Goal: Check status: Check status

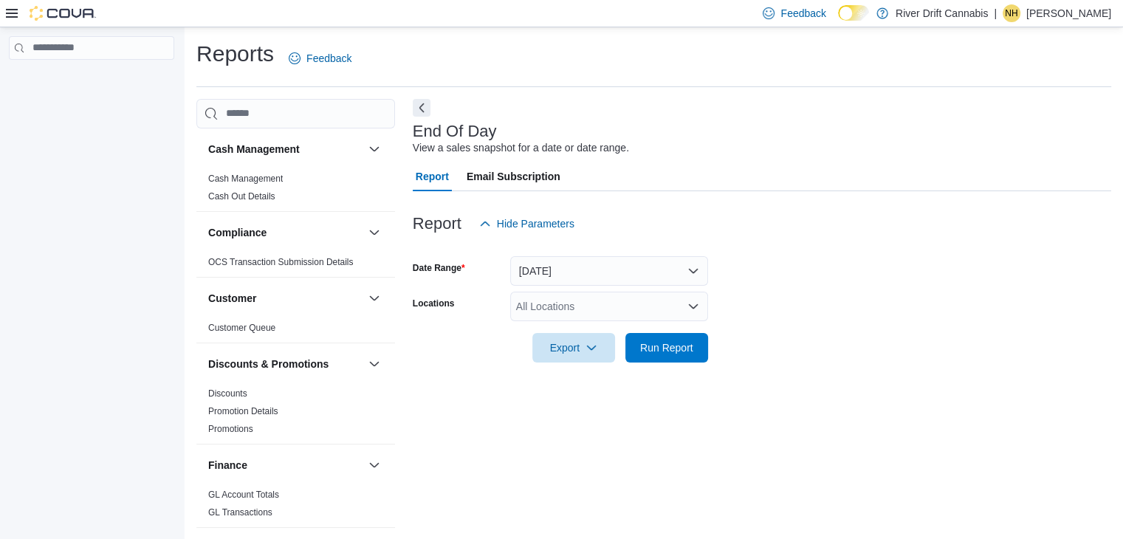
scroll to position [5, 0]
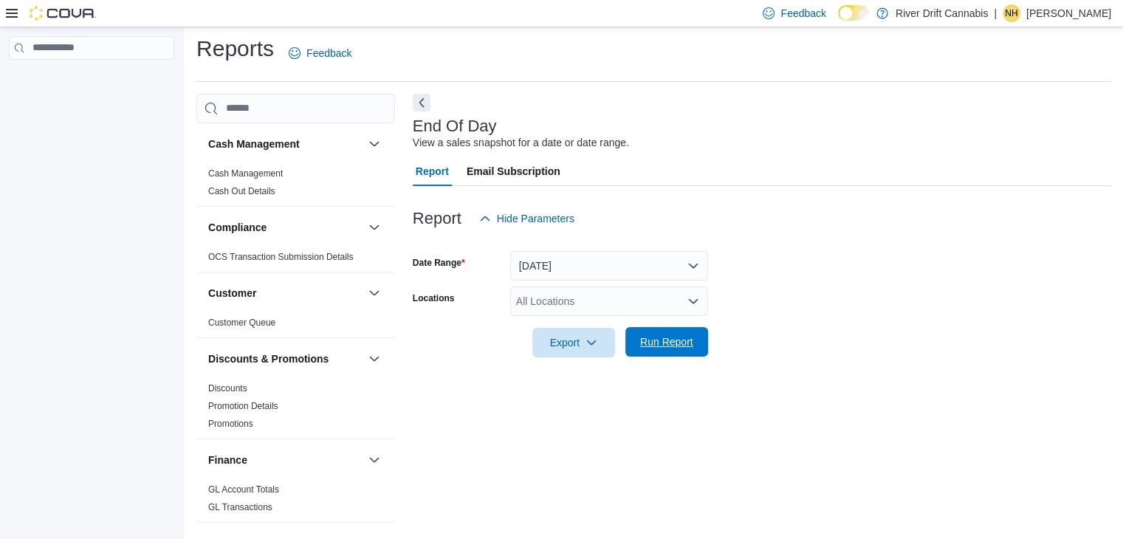
click at [654, 340] on span "Run Report" at bounding box center [666, 342] width 53 height 15
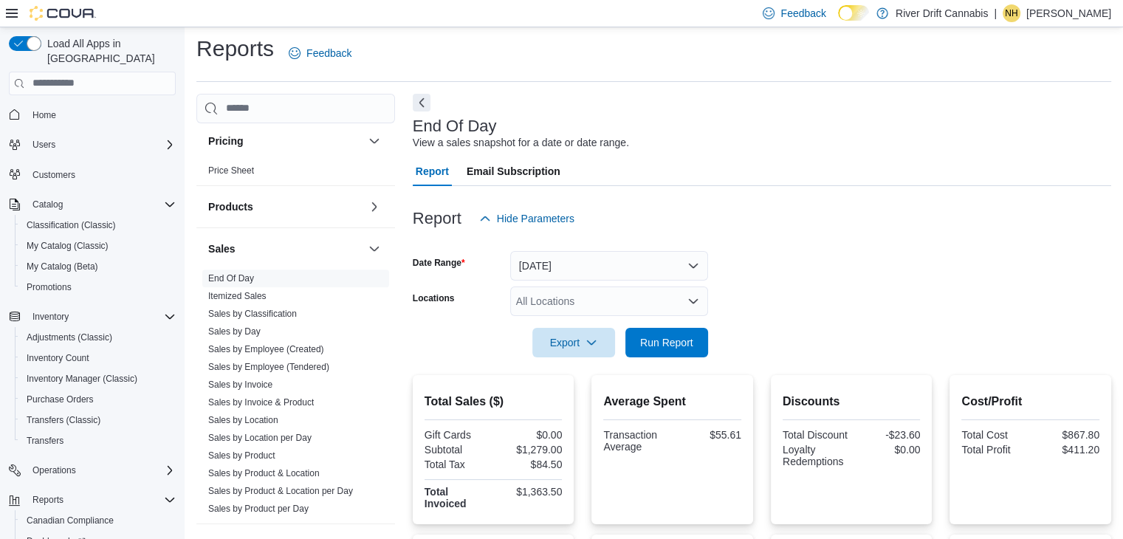
scroll to position [905, 0]
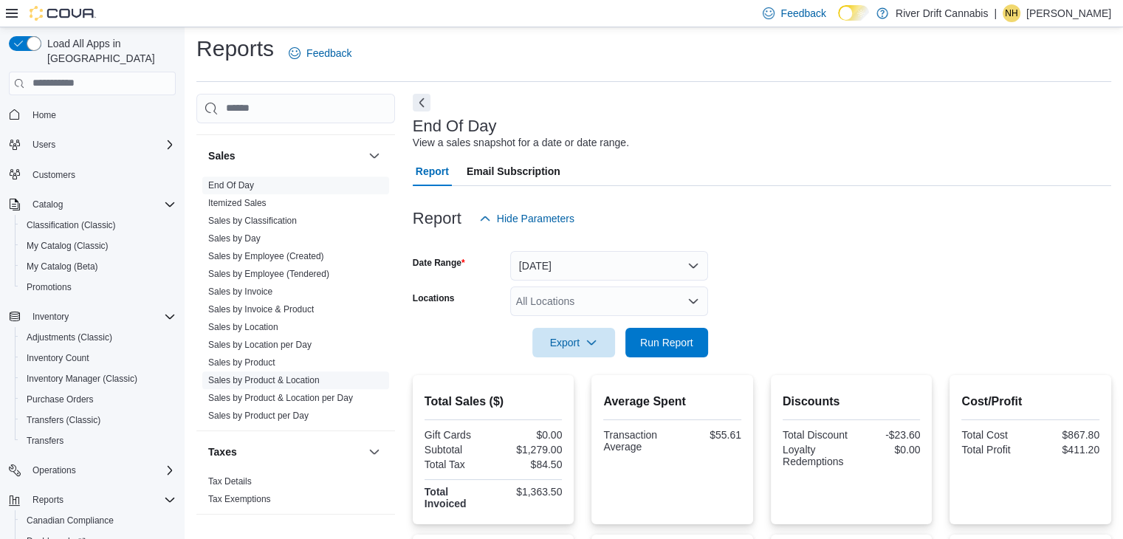
drag, startPoint x: 270, startPoint y: 358, endPoint x: 264, endPoint y: 377, distance: 20.3
click at [270, 358] on link "Sales by Product" at bounding box center [241, 362] width 67 height 10
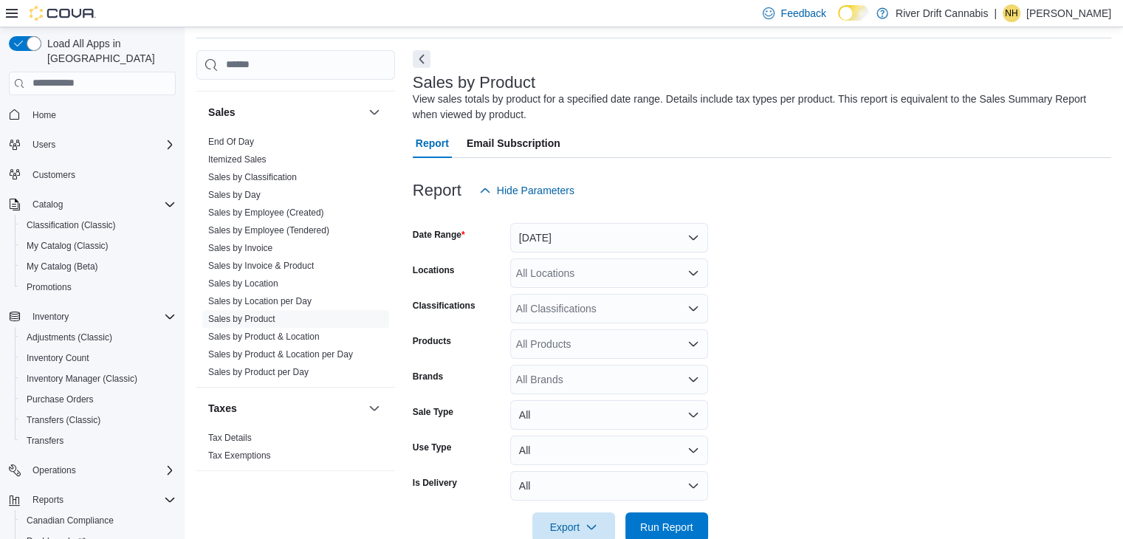
scroll to position [49, 0]
click at [649, 230] on button "[DATE]" at bounding box center [609, 237] width 198 height 30
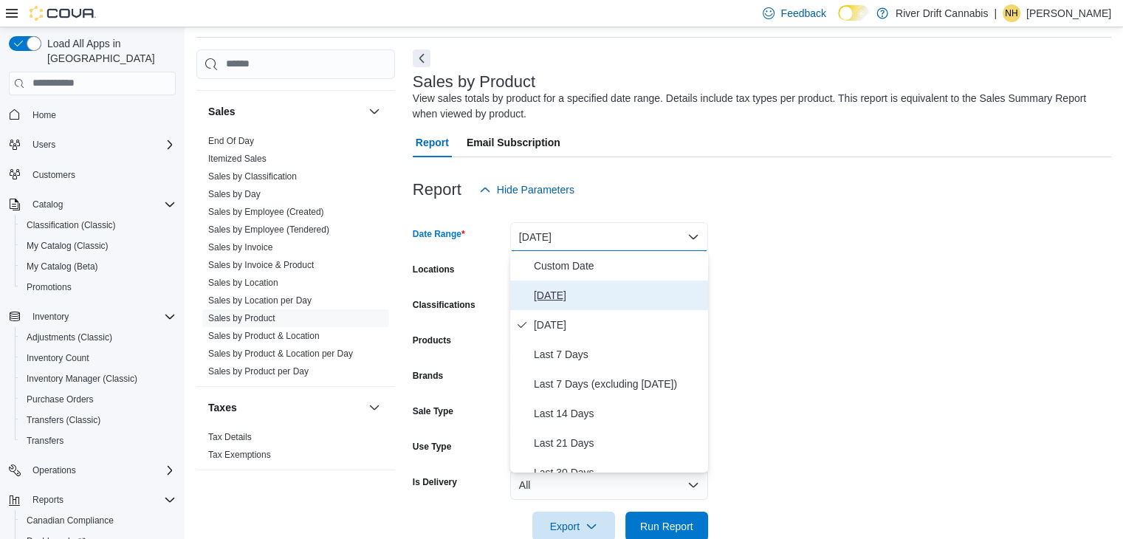
drag, startPoint x: 553, startPoint y: 296, endPoint x: 582, endPoint y: 329, distance: 43.4
click at [553, 295] on span "[DATE]" at bounding box center [618, 296] width 168 height 18
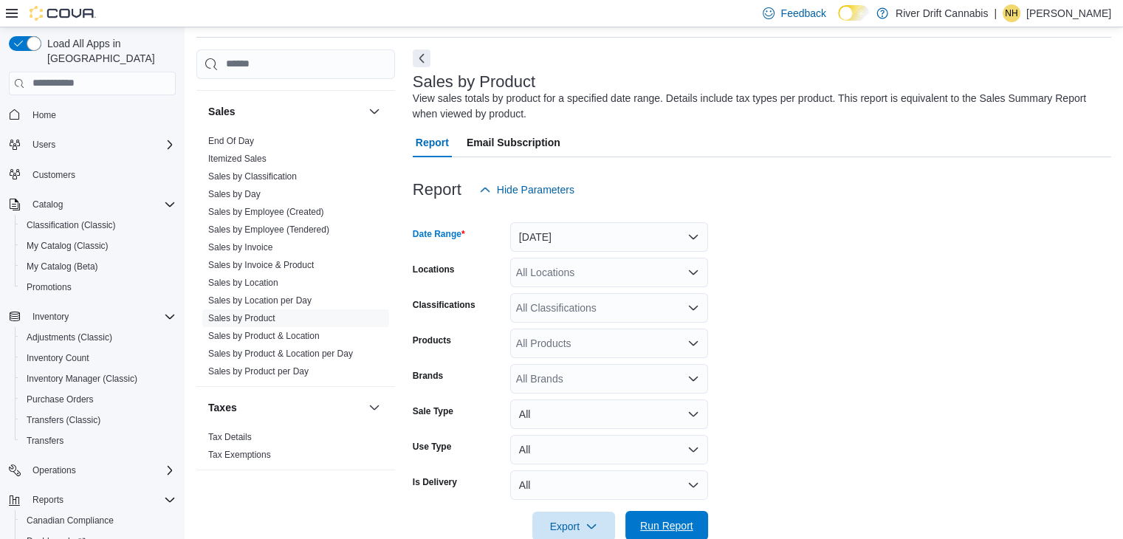
click at [683, 518] on span "Run Report" at bounding box center [666, 526] width 65 height 30
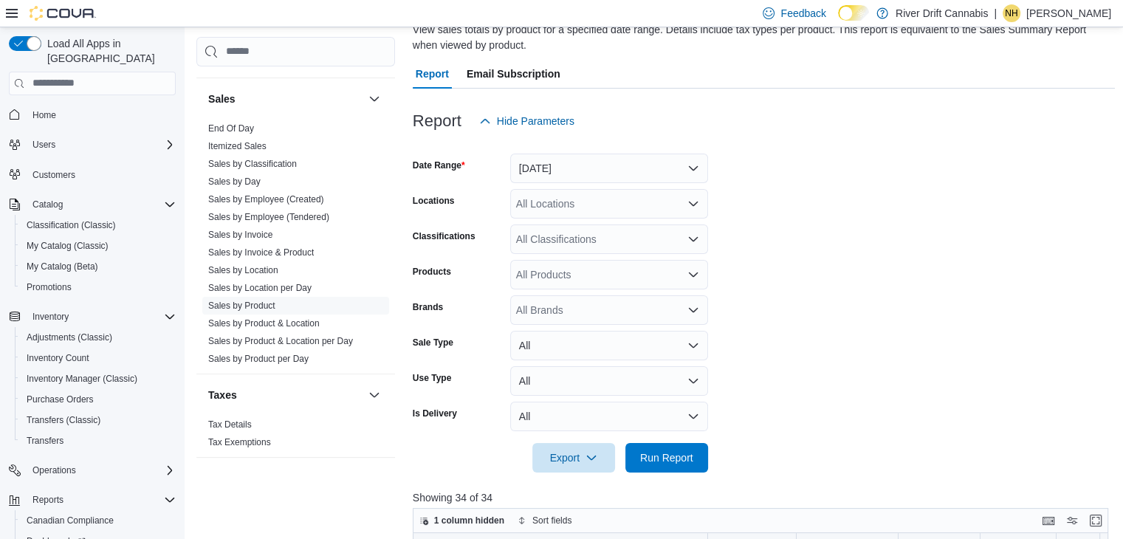
scroll to position [197, 0]
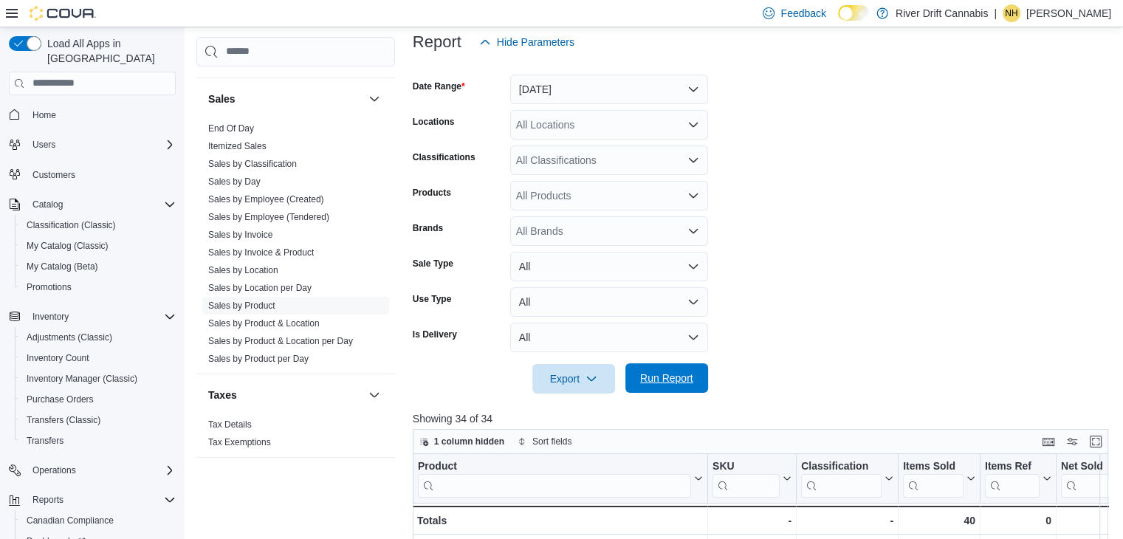
click at [682, 374] on span "Run Report" at bounding box center [666, 378] width 53 height 15
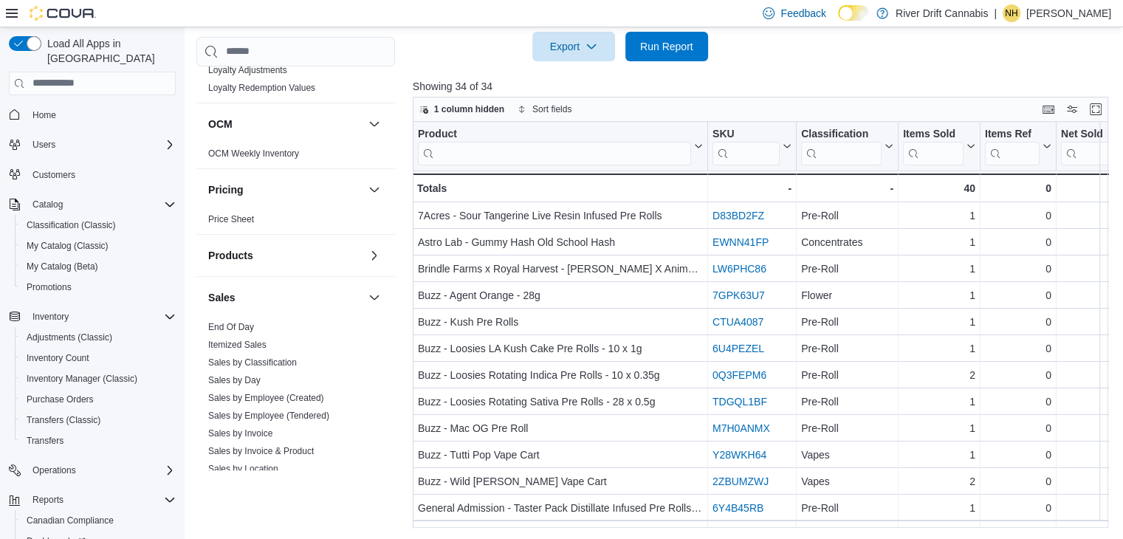
scroll to position [610, 0]
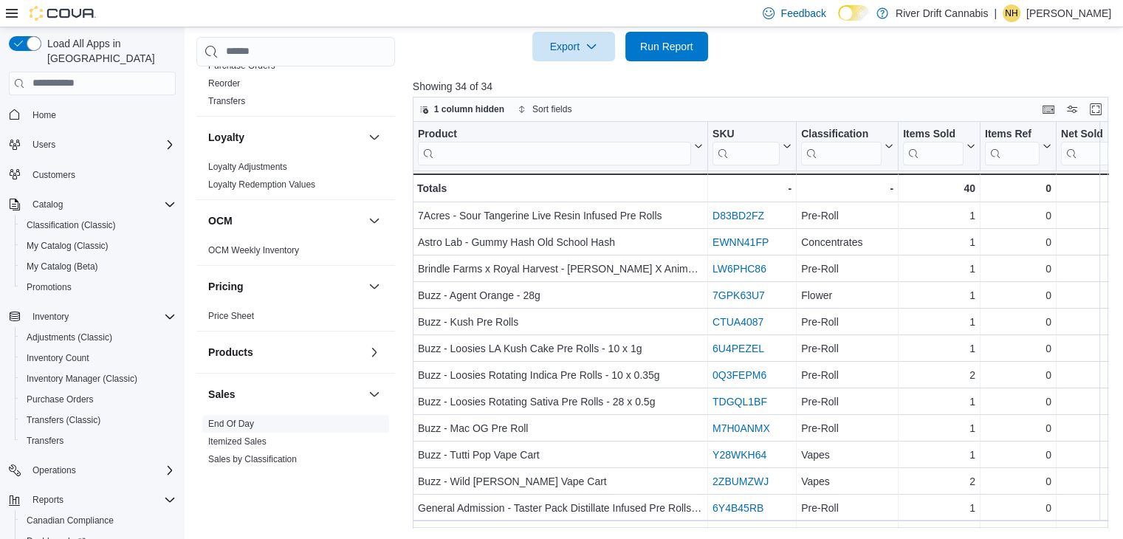
click at [229, 419] on link "End Of Day" at bounding box center [231, 424] width 46 height 10
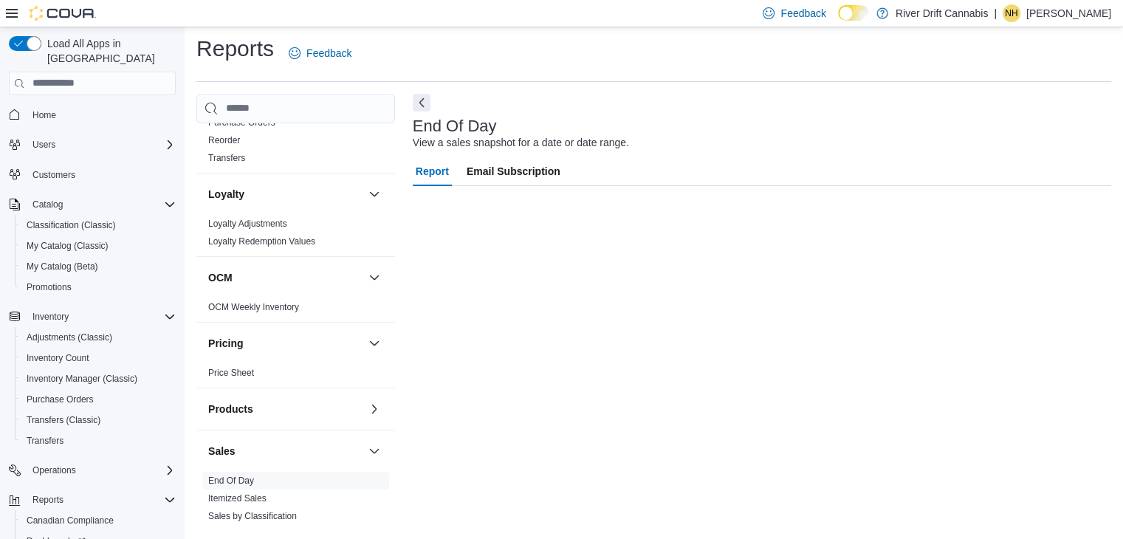
scroll to position [5, 0]
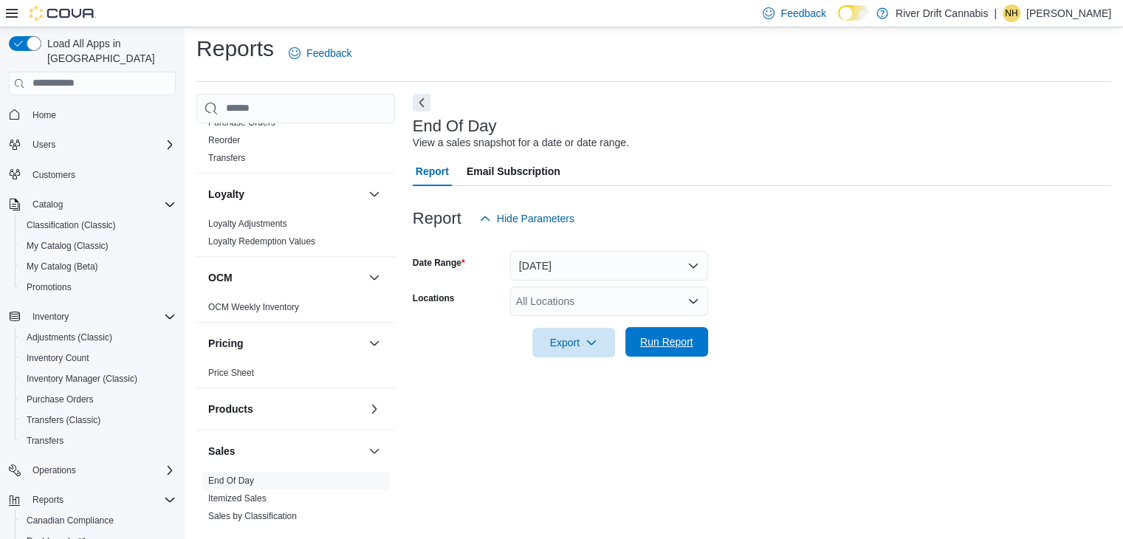
click at [668, 347] on span "Run Report" at bounding box center [666, 342] width 53 height 15
